Goal: Check status: Check status

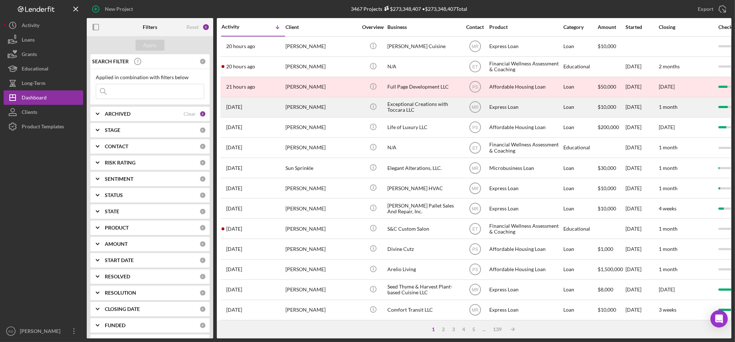
click at [310, 106] on div "[PERSON_NAME]" at bounding box center [321, 107] width 72 height 19
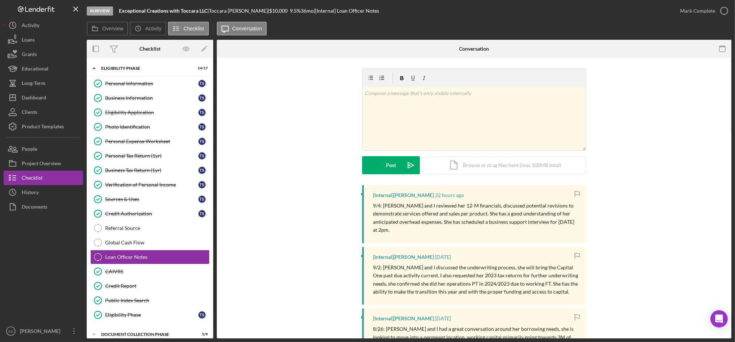
scroll to position [40, 0]
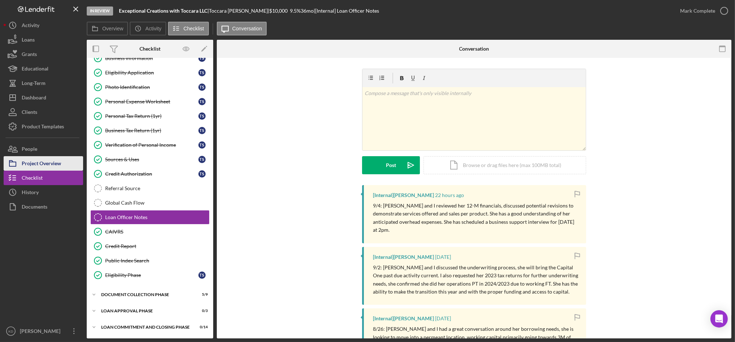
click at [61, 164] on div "Project Overview" at bounding box center [41, 164] width 39 height 16
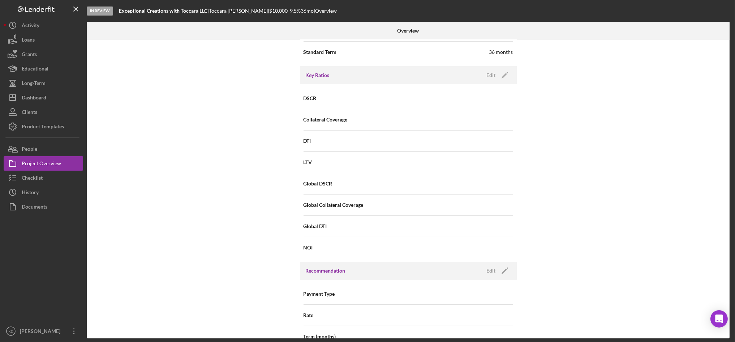
scroll to position [502, 0]
click at [30, 99] on div "Dashboard" at bounding box center [34, 98] width 25 height 16
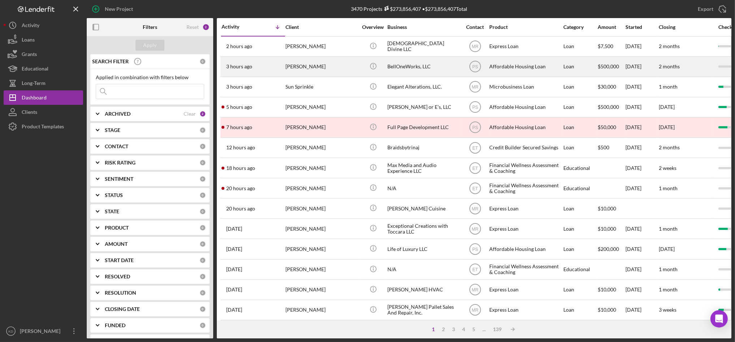
click at [332, 66] on div "[PERSON_NAME]" at bounding box center [321, 66] width 72 height 19
